Goal: Information Seeking & Learning: Learn about a topic

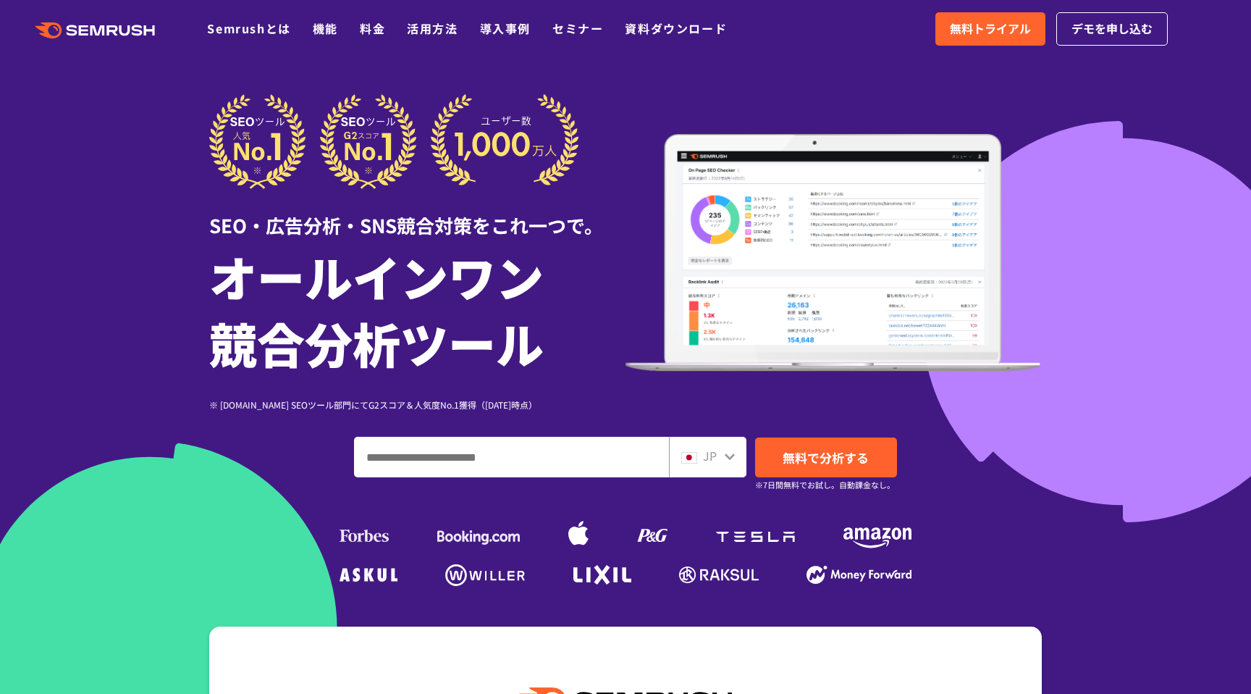
click at [369, 39] on div ".cls {fill: #FF642D;} .cls {fill: #FF642D;} Semrushとは 機能 料金 活用方法 導入事例 セミナー 資料ダウ…" at bounding box center [625, 28] width 1251 height 43
click at [368, 30] on link "料金" at bounding box center [372, 28] width 25 height 17
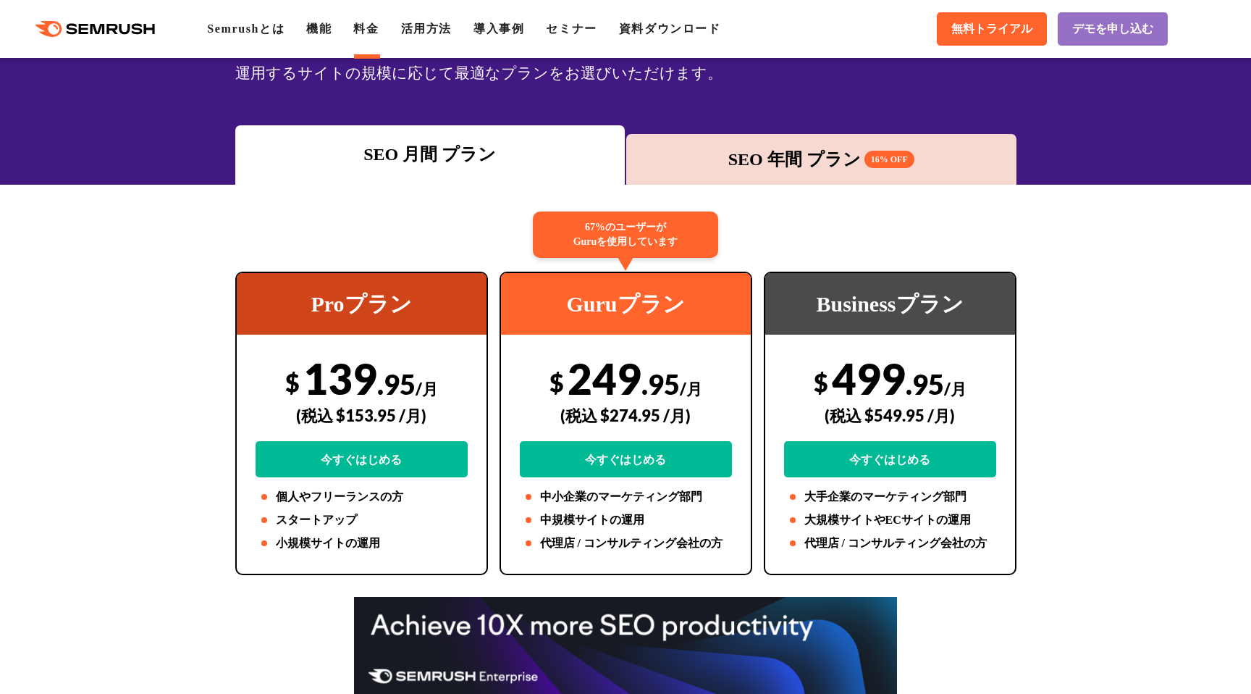
scroll to position [221, 0]
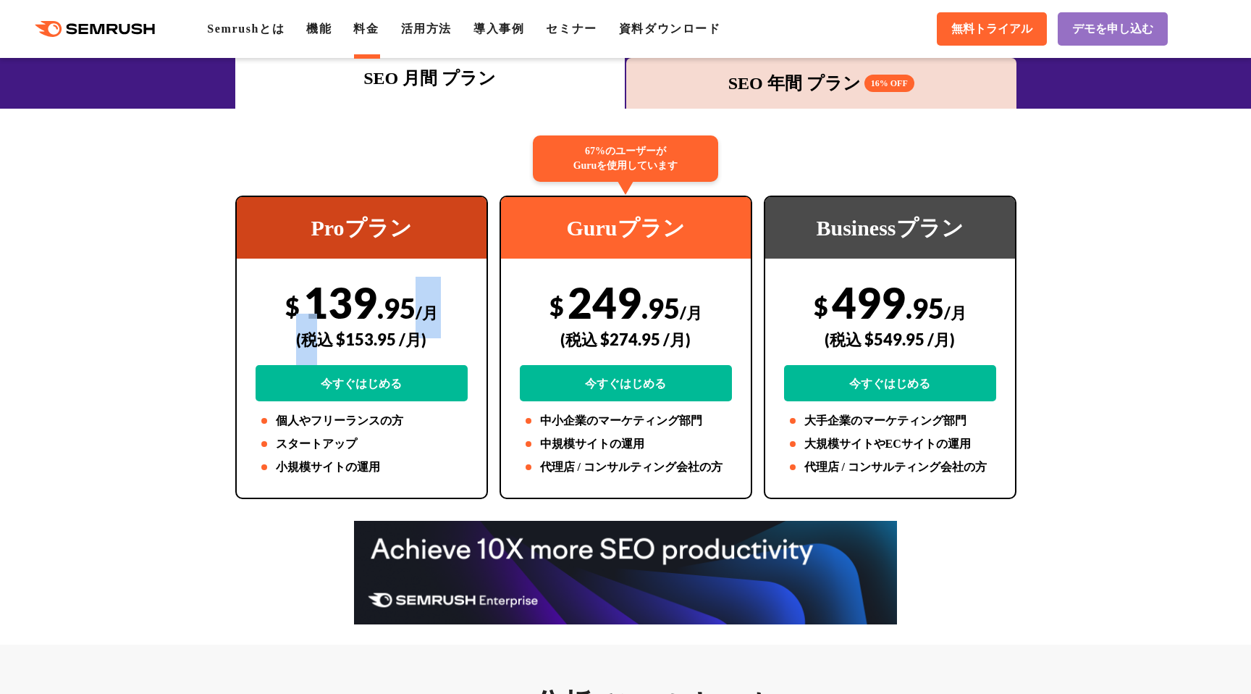
drag, startPoint x: 411, startPoint y: 309, endPoint x: 311, endPoint y: 314, distance: 100.8
click at [311, 314] on div "$ 139 .95 /月 (税込 $153.95 /月) 今すぐはじめる" at bounding box center [362, 339] width 212 height 125
click at [311, 314] on div "(税込 $153.95 /月)" at bounding box center [362, 339] width 212 height 51
drag, startPoint x: 348, startPoint y: 337, endPoint x: 395, endPoint y: 336, distance: 47.1
click at [395, 336] on div "(税込 $153.95 /月)" at bounding box center [362, 339] width 212 height 51
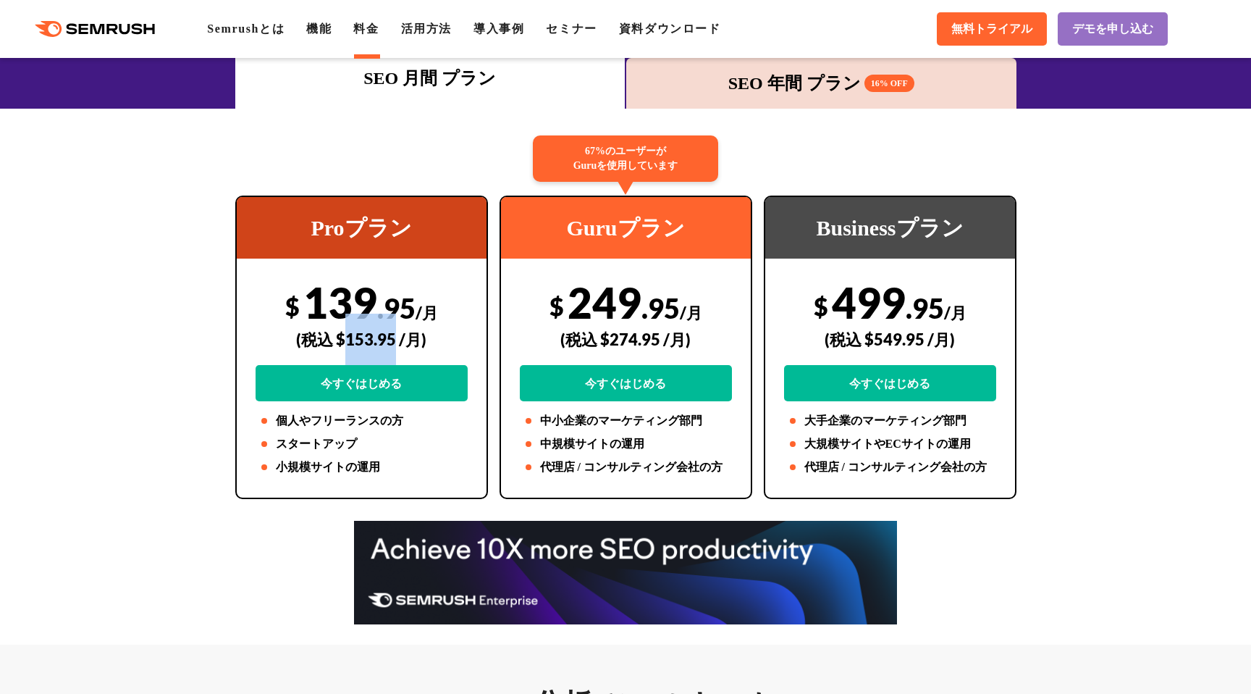
copy div "153.95"
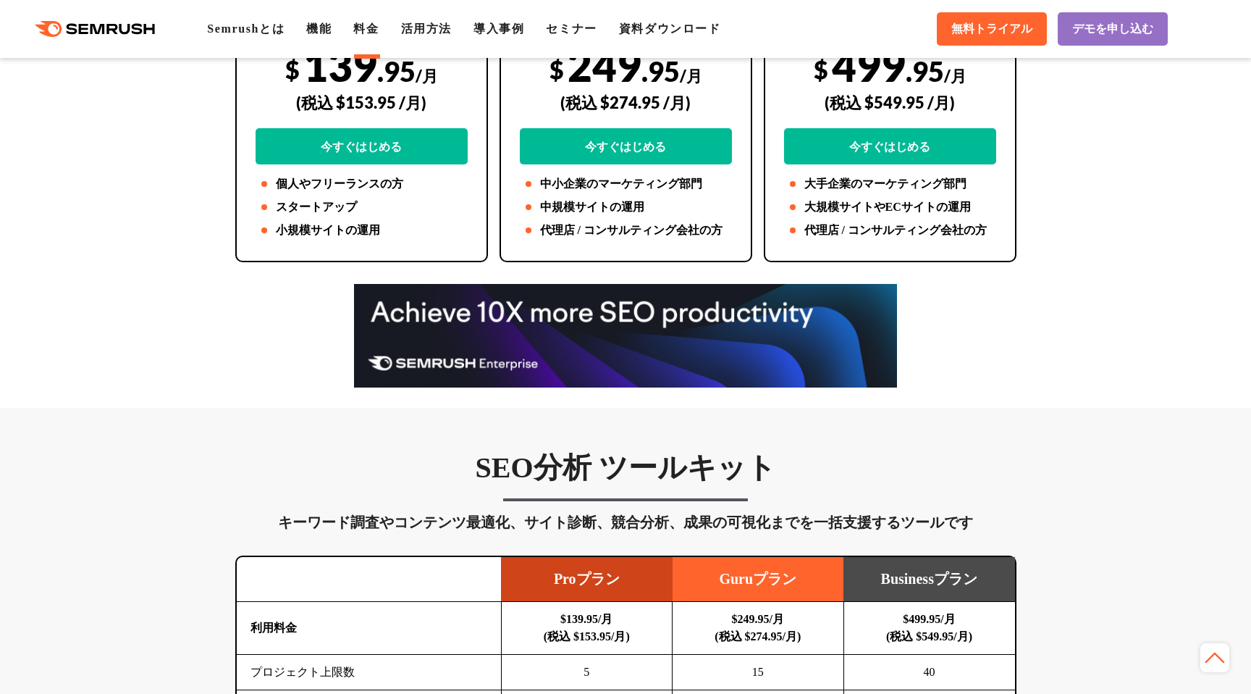
click at [176, 353] on div at bounding box center [625, 336] width 1251 height 104
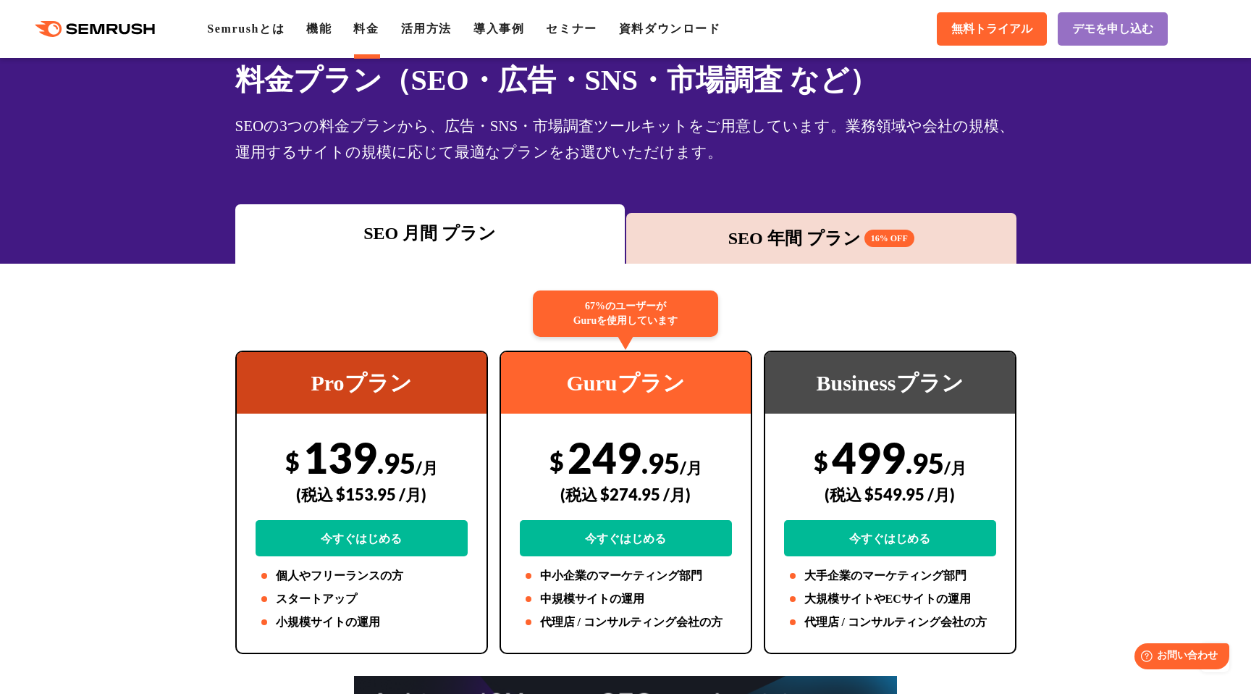
scroll to position [0, 0]
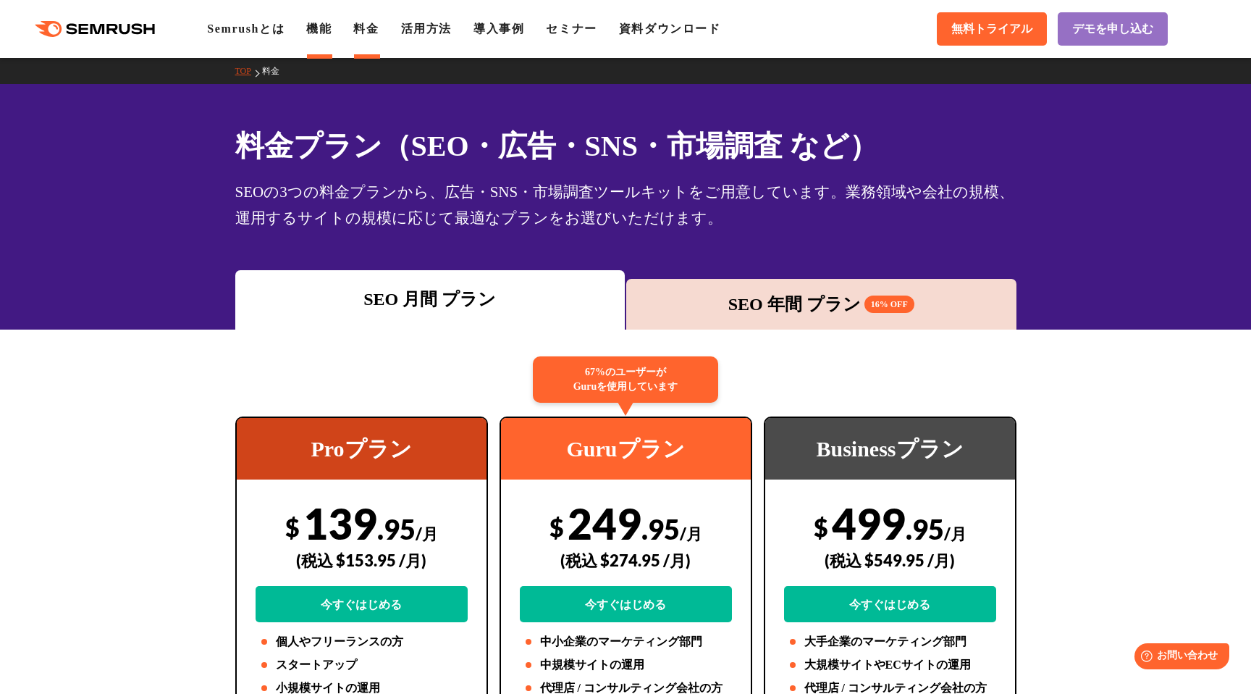
click at [332, 26] on link "機能" at bounding box center [318, 28] width 25 height 12
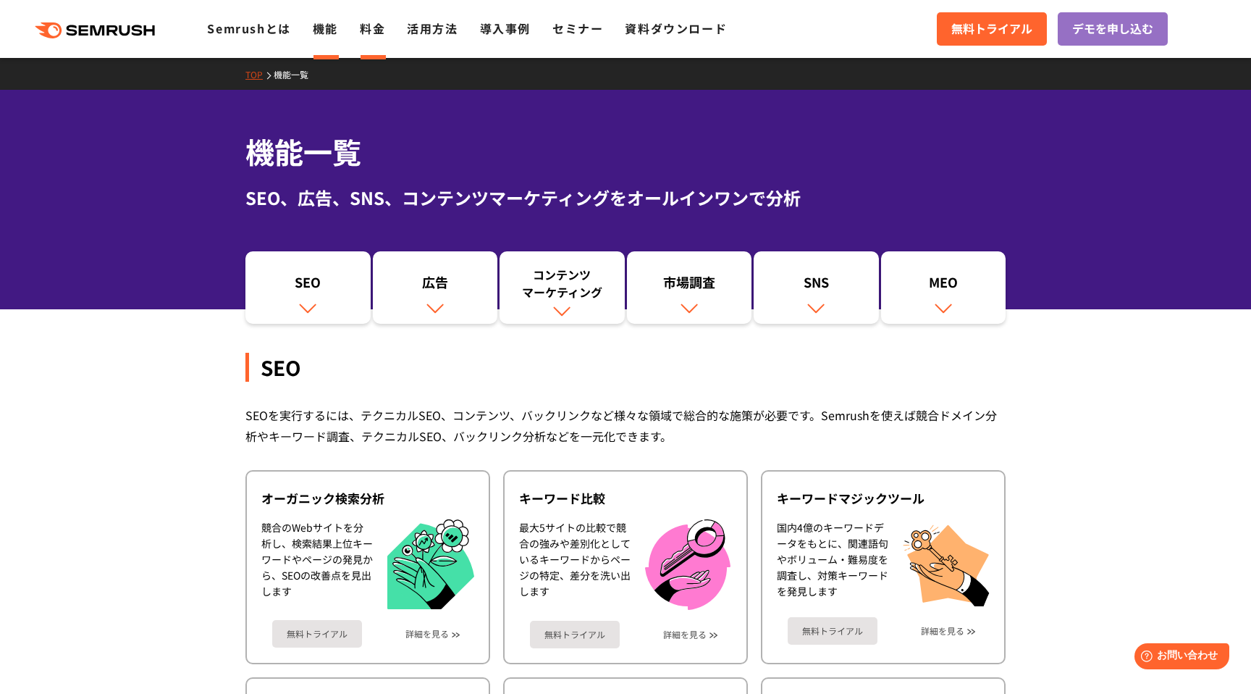
click at [385, 23] on link "料金" at bounding box center [372, 28] width 25 height 17
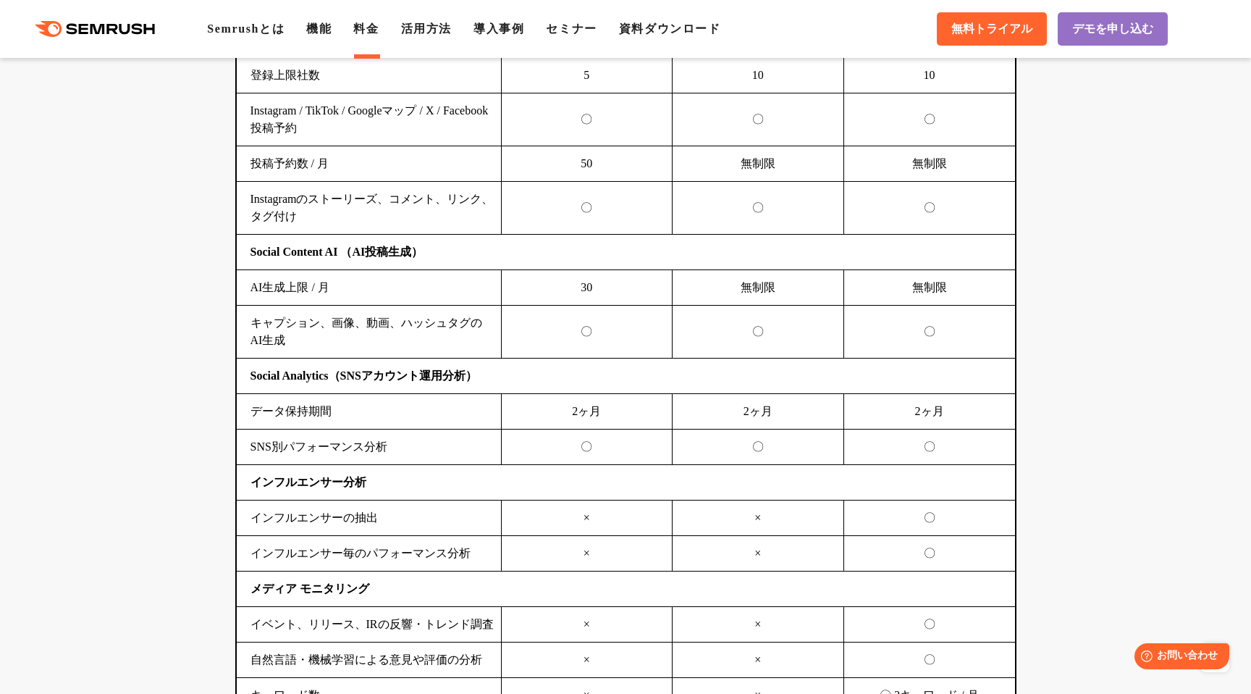
scroll to position [3350, 0]
click at [325, 32] on link "機能" at bounding box center [318, 28] width 25 height 12
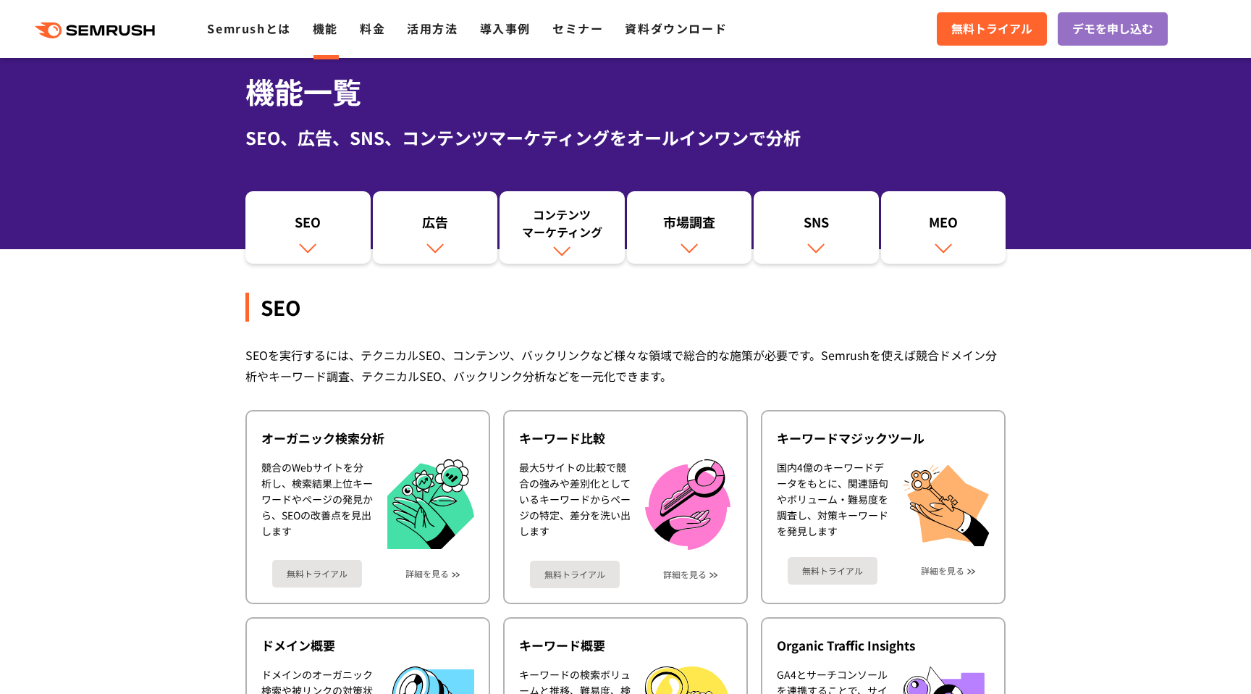
scroll to position [61, 0]
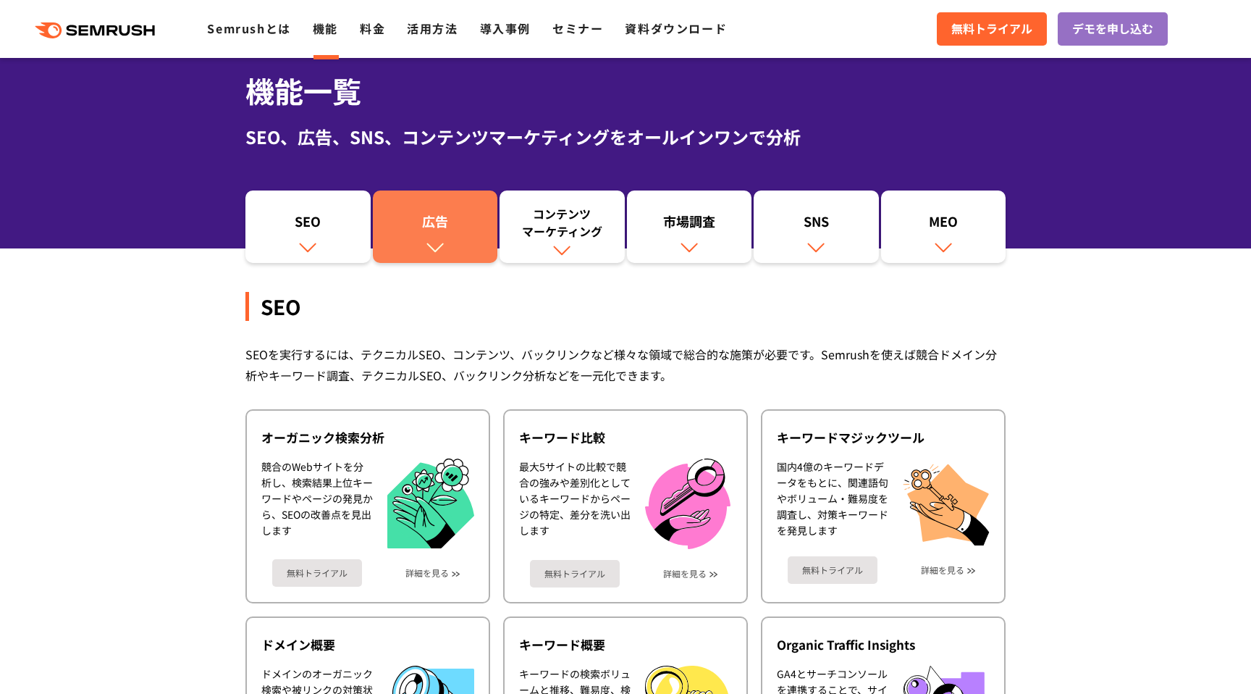
click at [430, 255] on img at bounding box center [435, 247] width 19 height 19
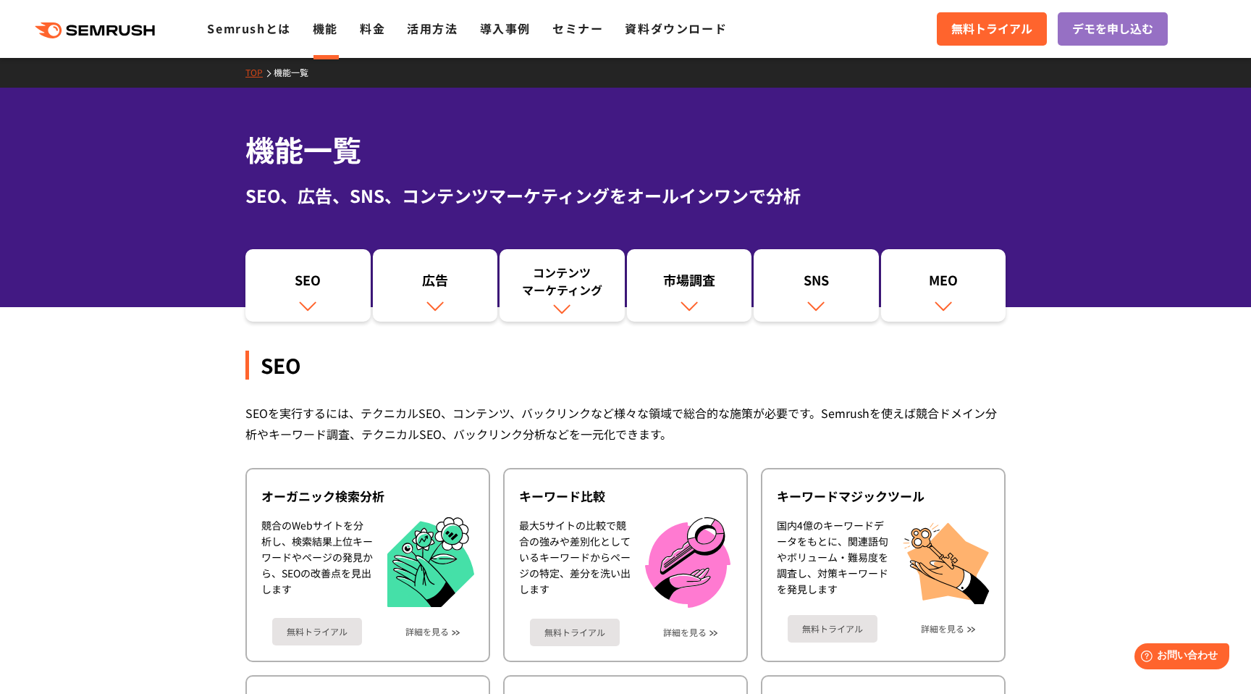
scroll to position [3, 0]
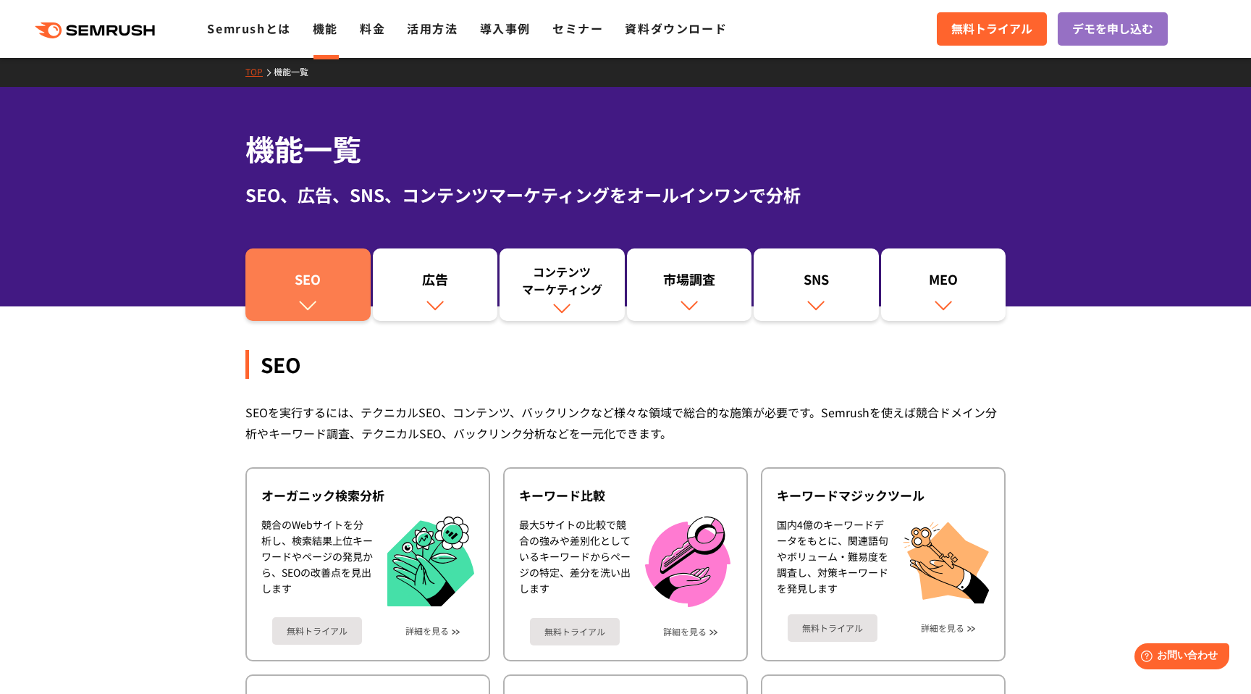
click at [324, 261] on link "SEO" at bounding box center [308, 284] width 125 height 72
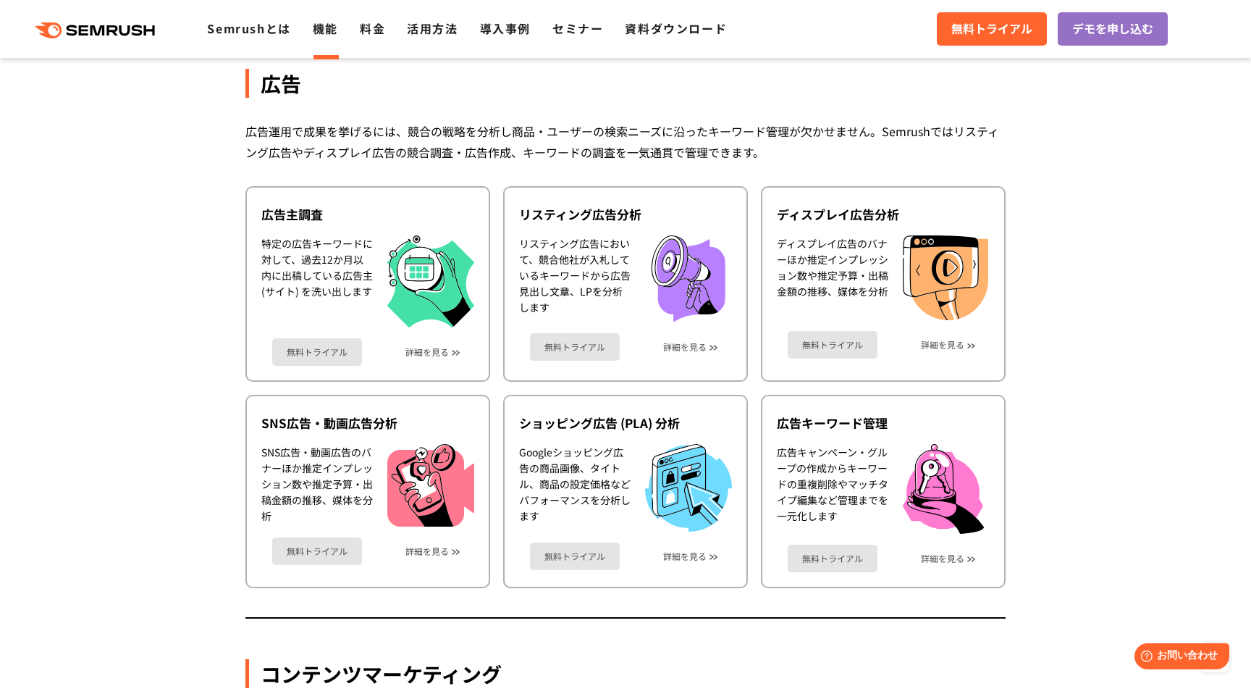
scroll to position [1289, 0]
